Goal: Unclear

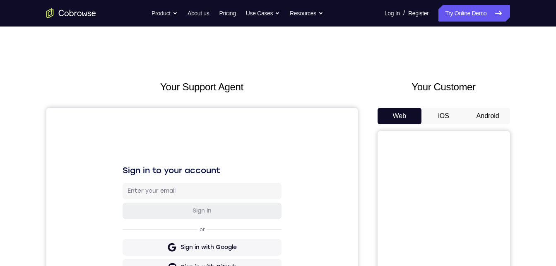
click at [481, 110] on button "Android" at bounding box center [487, 116] width 44 height 17
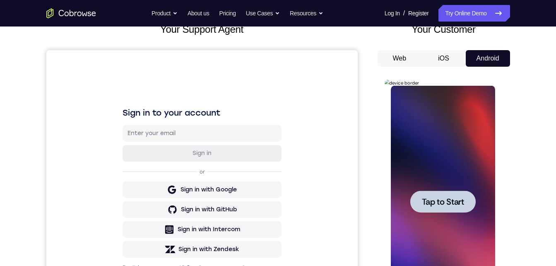
click at [431, 193] on div at bounding box center [442, 201] width 65 height 22
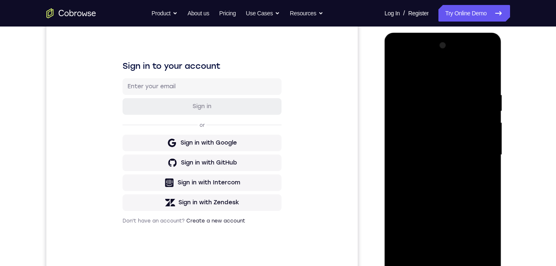
scroll to position [109, 0]
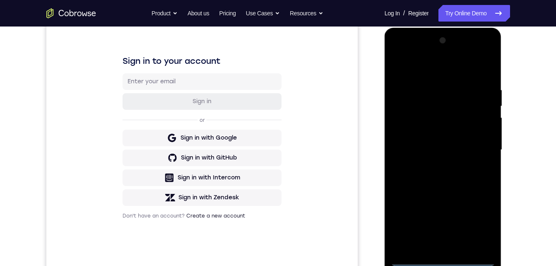
click at [441, 259] on div at bounding box center [442, 150] width 104 height 232
click at [482, 224] on div at bounding box center [442, 150] width 104 height 232
click at [482, 218] on div at bounding box center [442, 150] width 104 height 232
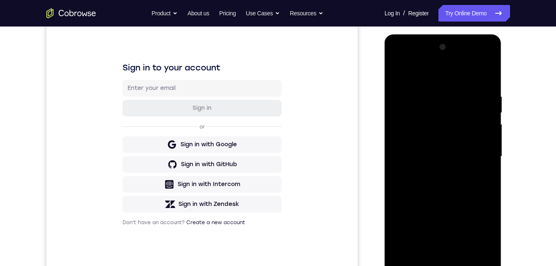
click at [417, 57] on div at bounding box center [442, 157] width 104 height 232
click at [474, 156] on div at bounding box center [442, 157] width 104 height 232
click at [434, 174] on div at bounding box center [442, 157] width 104 height 232
click at [431, 145] on div at bounding box center [442, 157] width 104 height 232
click at [429, 135] on div at bounding box center [442, 157] width 104 height 232
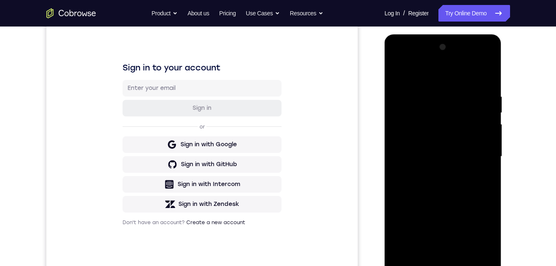
click at [417, 151] on div at bounding box center [442, 157] width 104 height 232
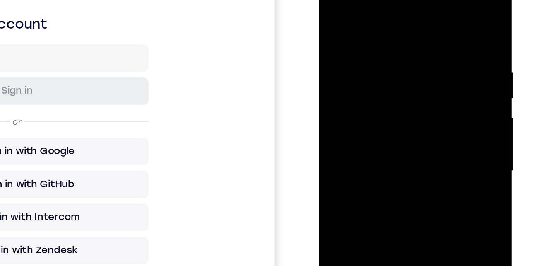
click at [370, 130] on div at bounding box center [377, 92] width 104 height 232
drag, startPoint x: 370, startPoint y: 130, endPoint x: 365, endPoint y: 47, distance: 82.9
click at [365, 47] on div at bounding box center [377, 92] width 104 height 232
click at [348, 30] on div at bounding box center [377, 92] width 104 height 232
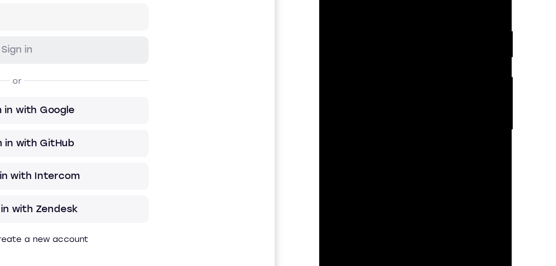
drag, startPoint x: 367, startPoint y: 81, endPoint x: 359, endPoint y: 54, distance: 28.8
click at [358, 0] on div at bounding box center [377, 51] width 104 height 232
drag, startPoint x: 359, startPoint y: 18, endPoint x: 357, endPoint y: 3, distance: 15.0
click at [357, 2] on div at bounding box center [377, 51] width 104 height 232
drag, startPoint x: 371, startPoint y: 73, endPoint x: 353, endPoint y: 23, distance: 53.6
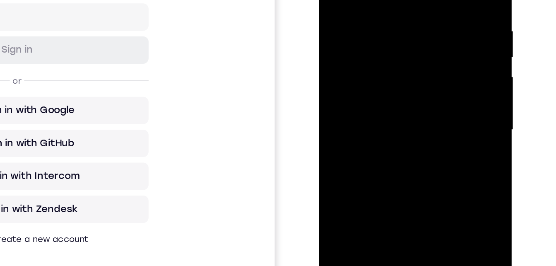
click at [352, 21] on div at bounding box center [377, 51] width 104 height 232
drag, startPoint x: 380, startPoint y: 111, endPoint x: 363, endPoint y: 22, distance: 90.5
click at [363, 15] on div at bounding box center [377, 51] width 104 height 232
drag, startPoint x: 388, startPoint y: 110, endPoint x: 384, endPoint y: 45, distance: 65.5
click at [384, 45] on div at bounding box center [377, 51] width 104 height 232
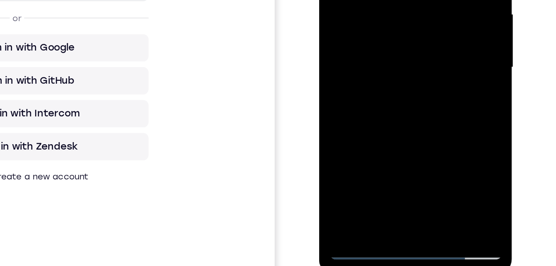
drag, startPoint x: 387, startPoint y: -17, endPoint x: 381, endPoint y: -40, distance: 24.4
drag, startPoint x: 377, startPoint y: 35, endPoint x: 374, endPoint y: -16, distance: 51.4
drag, startPoint x: 376, startPoint y: 33, endPoint x: 371, endPoint y: -31, distance: 63.9
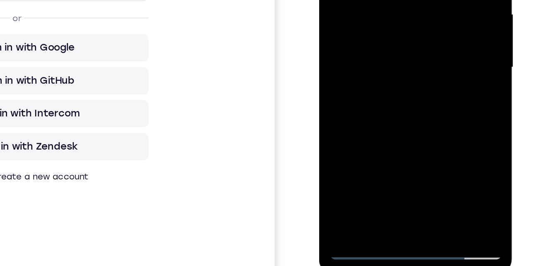
drag, startPoint x: 374, startPoint y: 26, endPoint x: 370, endPoint y: -22, distance: 48.2
drag, startPoint x: 381, startPoint y: 42, endPoint x: 375, endPoint y: -15, distance: 57.9
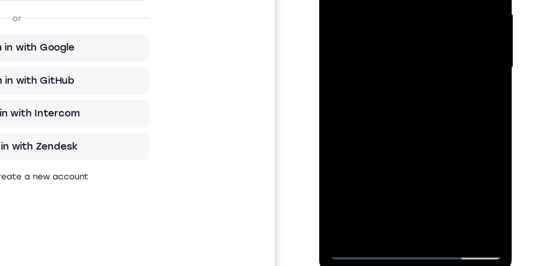
drag, startPoint x: 381, startPoint y: -8, endPoint x: 380, endPoint y: -32, distance: 24.0
drag, startPoint x: 370, startPoint y: 44, endPoint x: 363, endPoint y: 16, distance: 28.9
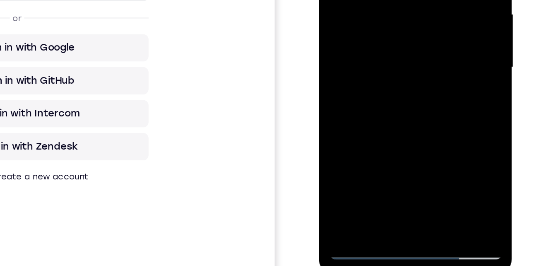
drag, startPoint x: 375, startPoint y: 40, endPoint x: 371, endPoint y: 5, distance: 34.5
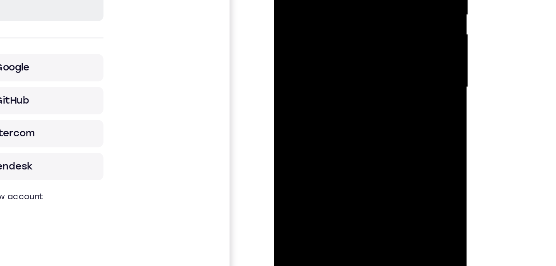
drag, startPoint x: 326, startPoint y: -15, endPoint x: 326, endPoint y: -33, distance: 17.8
click at [326, 0] on div at bounding box center [332, 8] width 104 height 232
drag, startPoint x: 328, startPoint y: 30, endPoint x: 326, endPoint y: -32, distance: 61.7
click at [326, 0] on div at bounding box center [332, 8] width 104 height 232
drag, startPoint x: 342, startPoint y: 22, endPoint x: 340, endPoint y: -18, distance: 39.3
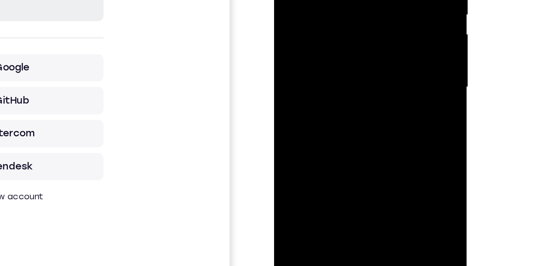
click at [340, 0] on div at bounding box center [332, 8] width 104 height 232
click at [352, 103] on div at bounding box center [332, 8] width 104 height 232
click at [331, 53] on div at bounding box center [332, 8] width 104 height 232
click at [323, 18] on div at bounding box center [332, 8] width 104 height 232
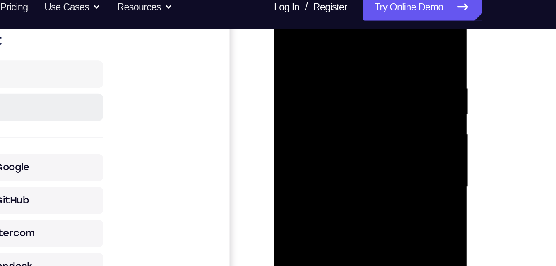
click at [321, 35] on div at bounding box center [332, 107] width 104 height 232
click at [373, 199] on div at bounding box center [332, 107] width 104 height 232
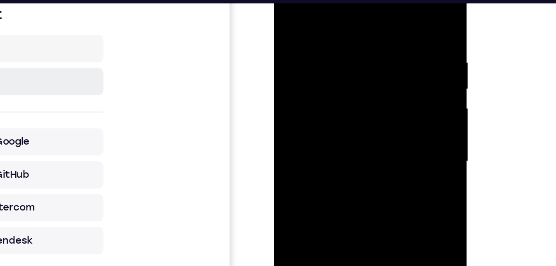
click at [370, 74] on div at bounding box center [332, 82] width 104 height 232
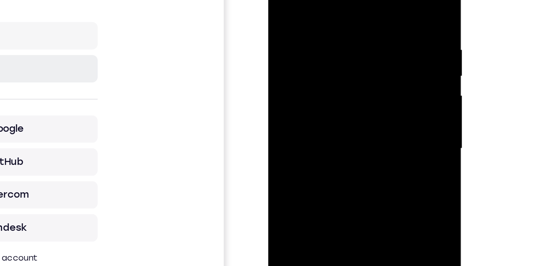
click at [367, 60] on div at bounding box center [326, 69] width 104 height 232
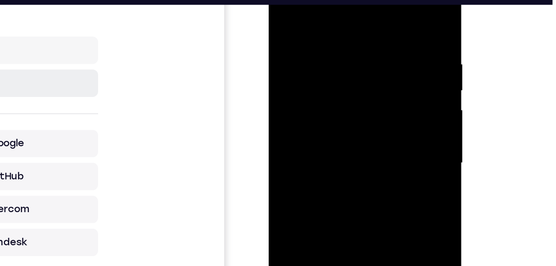
click at [368, 74] on div at bounding box center [327, 83] width 104 height 232
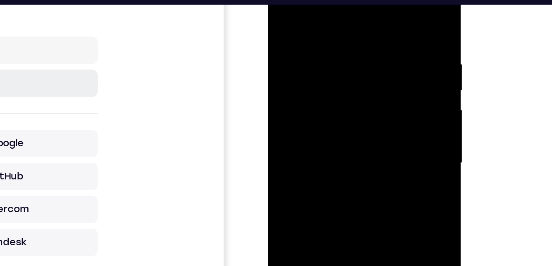
click at [367, 74] on div at bounding box center [326, 83] width 104 height 232
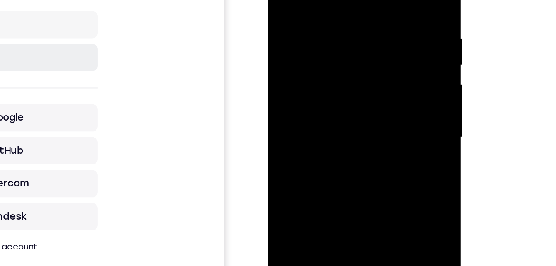
click at [366, 47] on div at bounding box center [326, 58] width 104 height 232
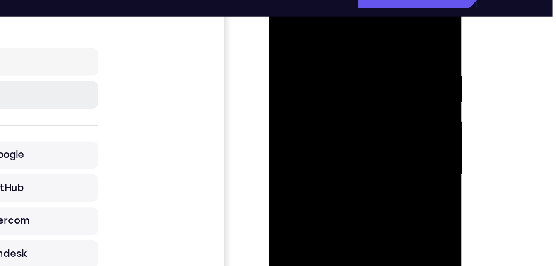
click at [367, 61] on div at bounding box center [327, 95] width 104 height 232
click at [367, 74] on div at bounding box center [327, 95] width 104 height 232
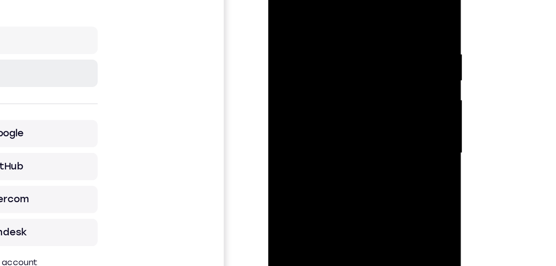
click at [367, 53] on div at bounding box center [326, 74] width 104 height 232
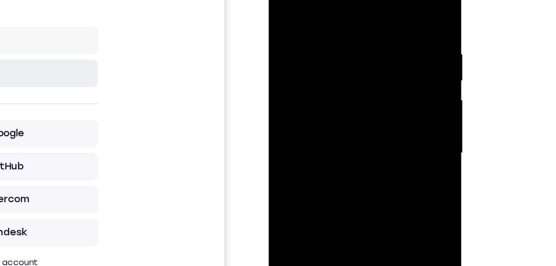
click at [367, 53] on div at bounding box center [327, 74] width 104 height 232
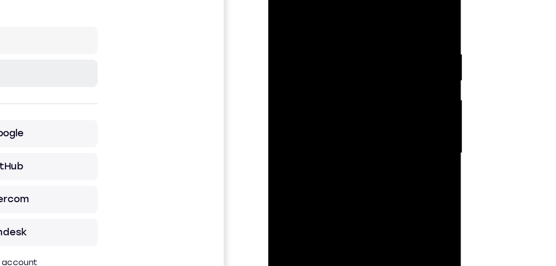
click at [367, 53] on div at bounding box center [326, 74] width 104 height 232
drag, startPoint x: 367, startPoint y: 40, endPoint x: 367, endPoint y: 53, distance: 12.8
click at [367, 53] on div at bounding box center [326, 74] width 104 height 232
click at [369, 94] on div at bounding box center [326, 74] width 104 height 232
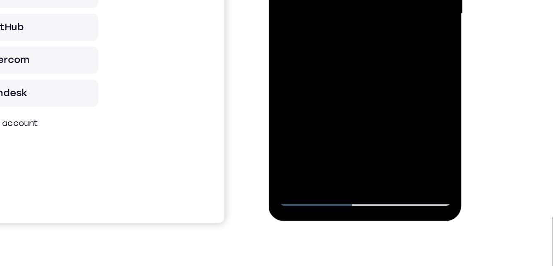
scroll to position [145, 0]
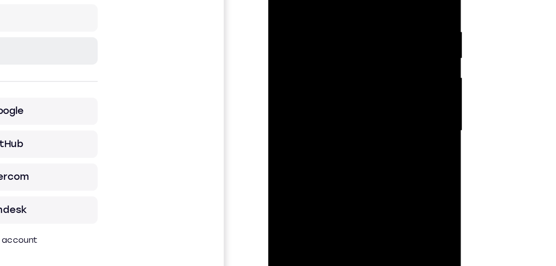
click at [369, 33] on div at bounding box center [326, 51] width 104 height 232
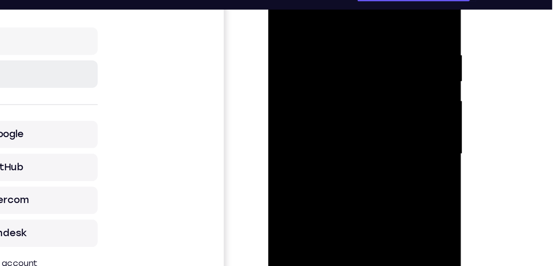
click at [369, 57] on div at bounding box center [326, 75] width 104 height 232
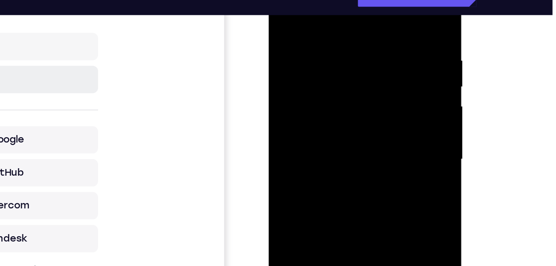
click at [370, 0] on div at bounding box center [327, 80] width 104 height 232
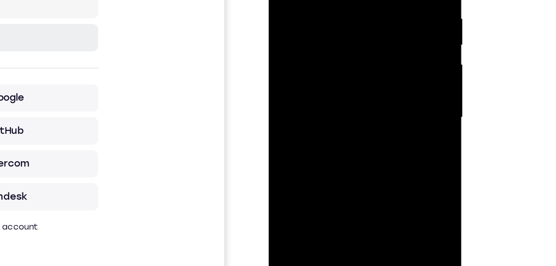
click at [305, 136] on div at bounding box center [327, 38] width 104 height 232
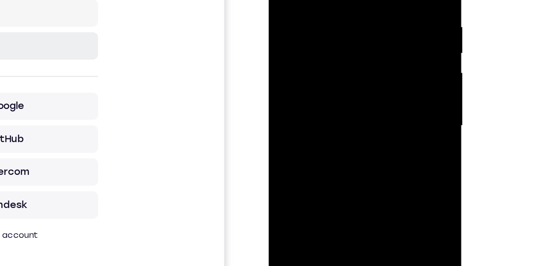
click at [309, 0] on div at bounding box center [327, 47] width 104 height 232
click at [302, 0] on div at bounding box center [327, 47] width 104 height 232
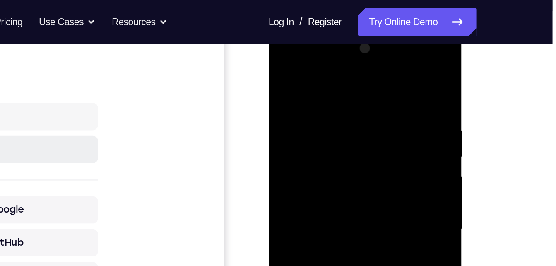
drag, startPoint x: 290, startPoint y: 101, endPoint x: 295, endPoint y: 148, distance: 47.8
click at [295, 150] on div at bounding box center [327, 150] width 104 height 232
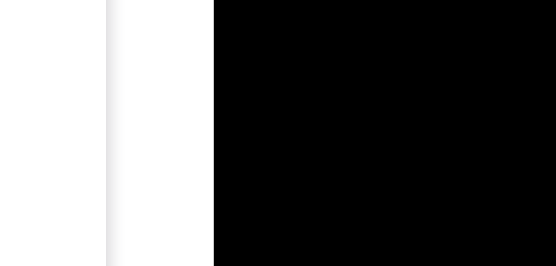
click at [230, 117] on div at bounding box center [272, 20] width 104 height 232
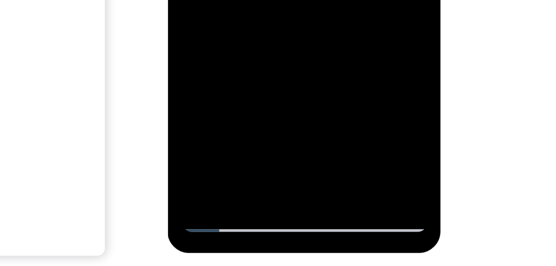
drag, startPoint x: 209, startPoint y: -146, endPoint x: 216, endPoint y: -156, distance: 12.1
drag, startPoint x: 225, startPoint y: -208, endPoint x: 231, endPoint y: -147, distance: 61.9
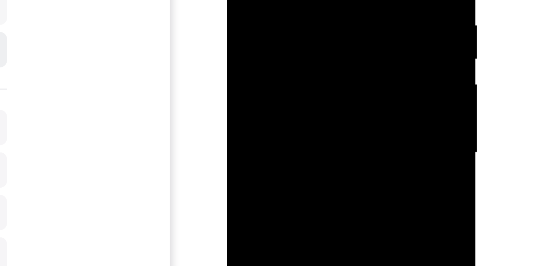
click at [273, 0] on div at bounding box center [285, 15] width 104 height 232
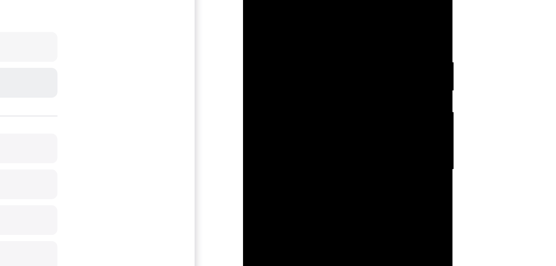
click at [345, 57] on div at bounding box center [301, 73] width 104 height 232
click at [346, 53] on div at bounding box center [301, 73] width 104 height 232
click at [346, 51] on div at bounding box center [301, 71] width 104 height 232
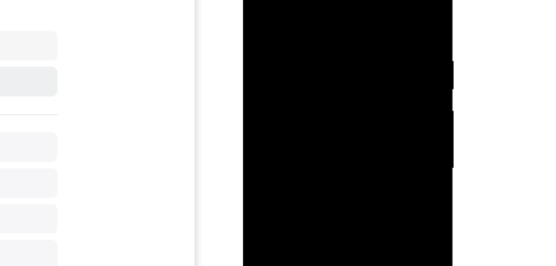
click at [346, 51] on div at bounding box center [301, 71] width 104 height 232
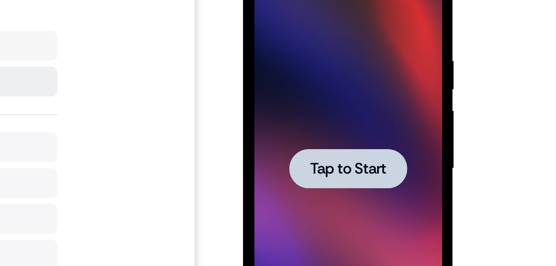
click at [346, 51] on div at bounding box center [301, 71] width 104 height 232
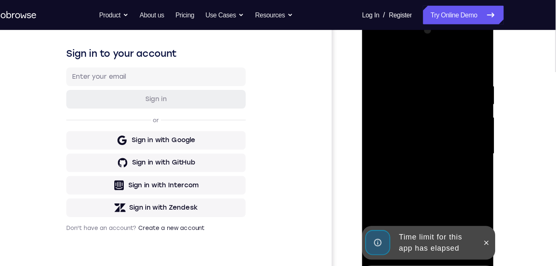
scroll to position [151, 0]
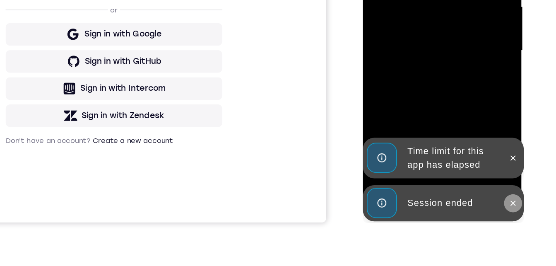
click at [472, 116] on icon at bounding box center [472, 118] width 7 height 7
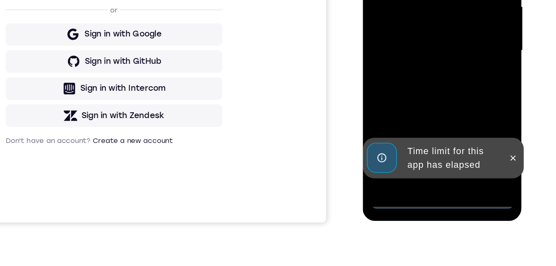
click at [468, 85] on div "Time limit for this app has elapsed" at bounding box center [421, 85] width 118 height 30
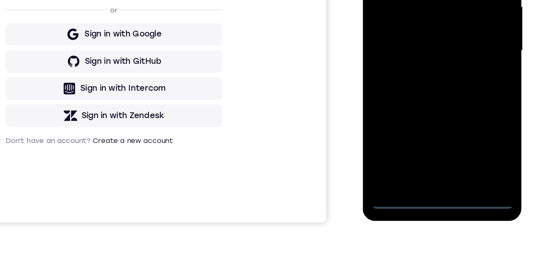
click at [418, 115] on div at bounding box center [421, 7] width 104 height 232
click at [457, 77] on div at bounding box center [421, 7] width 104 height 232
click at [385, 0] on div at bounding box center [421, 7] width 104 height 232
click at [383, 0] on div at bounding box center [421, 7] width 104 height 232
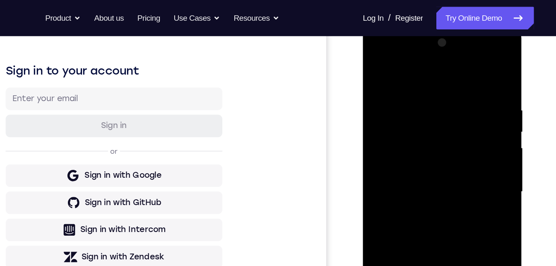
click at [396, 148] on div at bounding box center [421, 147] width 104 height 232
click at [405, 135] on div at bounding box center [421, 147] width 104 height 232
click at [393, 151] on div at bounding box center [421, 147] width 104 height 232
click at [402, 192] on div at bounding box center [421, 147] width 104 height 232
click at [404, 129] on div at bounding box center [421, 147] width 104 height 232
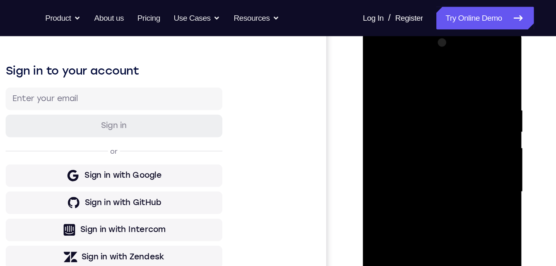
drag, startPoint x: 395, startPoint y: 145, endPoint x: 396, endPoint y: 149, distance: 4.7
click at [395, 144] on div at bounding box center [421, 147] width 104 height 232
click at [404, 241] on div at bounding box center [421, 147] width 104 height 232
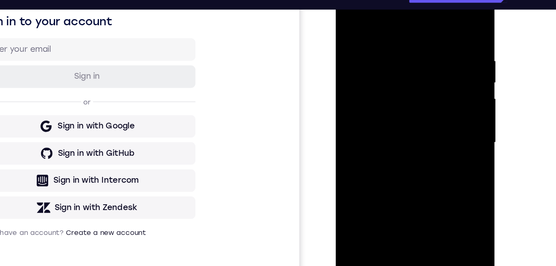
scroll to position [72, 0]
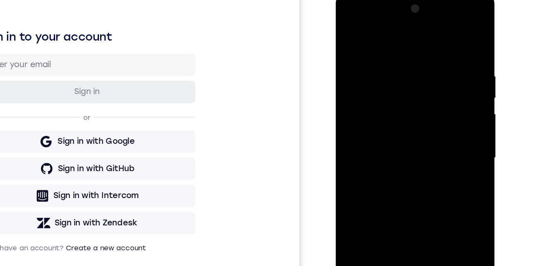
click at [375, 96] on div at bounding box center [394, 114] width 104 height 232
click at [376, 129] on div at bounding box center [394, 114] width 104 height 232
click at [422, 41] on div at bounding box center [394, 114] width 104 height 232
click at [405, 84] on div at bounding box center [394, 114] width 104 height 232
click at [342, 29] on div at bounding box center [394, 114] width 104 height 232
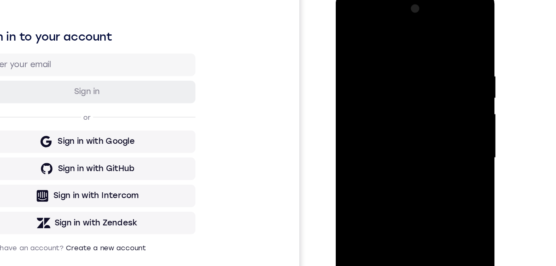
click at [366, 180] on div at bounding box center [394, 114] width 104 height 232
drag, startPoint x: 354, startPoint y: 175, endPoint x: 358, endPoint y: 115, distance: 60.9
click at [358, 115] on div at bounding box center [394, 114] width 104 height 232
drag, startPoint x: 348, startPoint y: 144, endPoint x: 341, endPoint y: 50, distance: 94.5
click at [342, 50] on div at bounding box center [394, 114] width 104 height 232
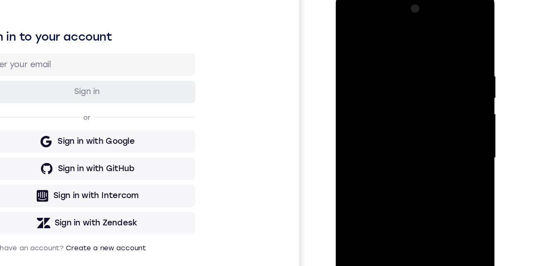
drag, startPoint x: 348, startPoint y: 98, endPoint x: 347, endPoint y: 84, distance: 14.5
click at [347, 83] on div at bounding box center [394, 114] width 104 height 232
click at [354, 149] on div at bounding box center [394, 114] width 104 height 232
click at [344, 33] on div at bounding box center [394, 114] width 104 height 232
click at [439, 16] on div at bounding box center [394, 114] width 104 height 232
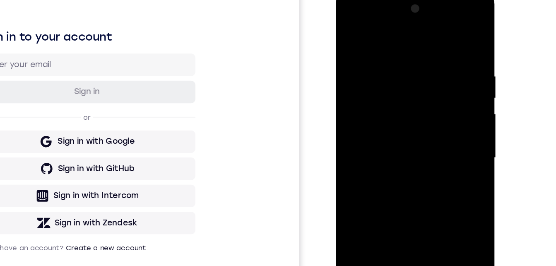
click at [438, 173] on div at bounding box center [394, 114] width 104 height 232
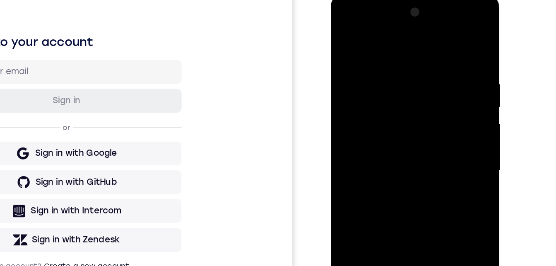
click at [399, 133] on div at bounding box center [389, 116] width 104 height 232
drag, startPoint x: 388, startPoint y: 157, endPoint x: 413, endPoint y: 109, distance: 53.8
click at [388, 174] on div at bounding box center [389, 116] width 104 height 232
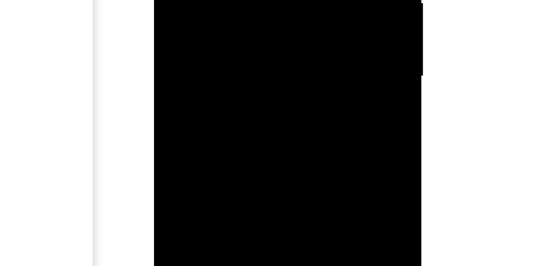
drag, startPoint x: 189, startPoint y: -18, endPoint x: 176, endPoint y: -43, distance: 27.9
drag, startPoint x: 176, startPoint y: -43, endPoint x: 180, endPoint y: -81, distance: 38.6
drag, startPoint x: 198, startPoint y: -26, endPoint x: 197, endPoint y: -65, distance: 38.5
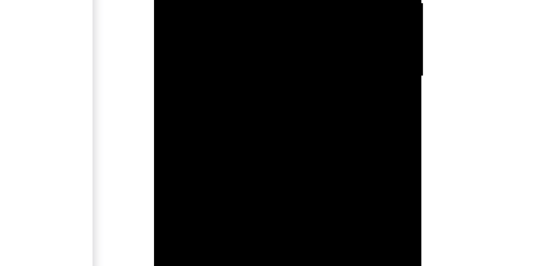
drag, startPoint x: 202, startPoint y: -39, endPoint x: 201, endPoint y: -69, distance: 29.8
drag, startPoint x: 203, startPoint y: -17, endPoint x: 202, endPoint y: -41, distance: 23.2
drag, startPoint x: 206, startPoint y: -83, endPoint x: 206, endPoint y: -97, distance: 14.5
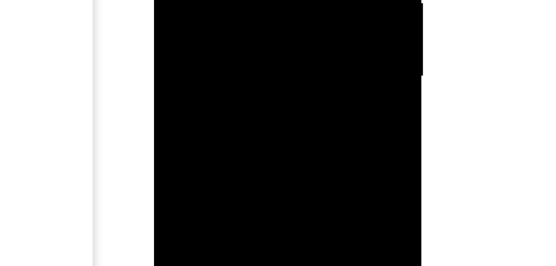
drag, startPoint x: 216, startPoint y: -82, endPoint x: 211, endPoint y: -112, distance: 30.2
drag, startPoint x: 210, startPoint y: -52, endPoint x: 203, endPoint y: -99, distance: 47.2
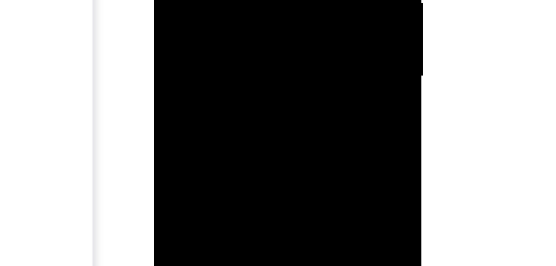
drag, startPoint x: 201, startPoint y: -83, endPoint x: 197, endPoint y: -92, distance: 9.3
drag, startPoint x: 200, startPoint y: -79, endPoint x: 199, endPoint y: -36, distance: 42.2
